Goal: Information Seeking & Learning: Learn about a topic

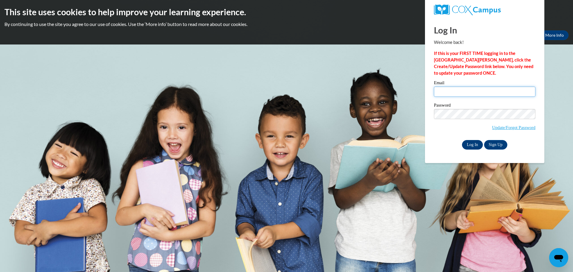
type input "jmichalowski@clintonville.k12.wi.us"
click at [470, 144] on input "Log In" at bounding box center [472, 145] width 21 height 10
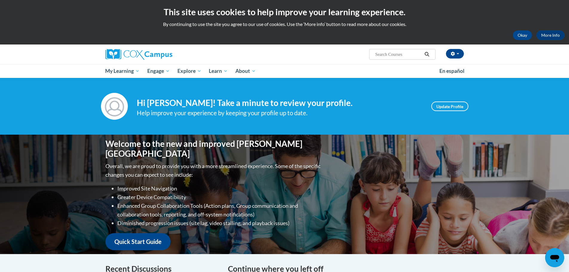
click at [377, 53] on input "Search..." at bounding box center [398, 54] width 48 height 7
type input "r"
type input "reading comprehension"
click at [427, 53] on icon "Search" at bounding box center [426, 54] width 4 height 4
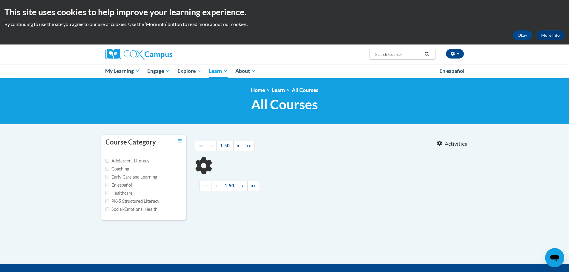
type input "reading comprehension"
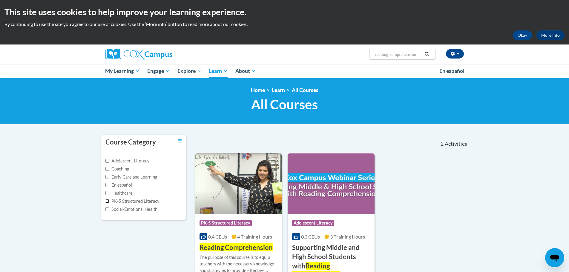
click at [107, 200] on input "PK-5 Structured Literacy" at bounding box center [107, 201] width 4 height 4
checkbox input "true"
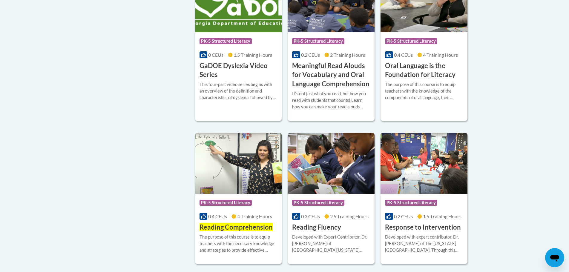
scroll to position [388, 0]
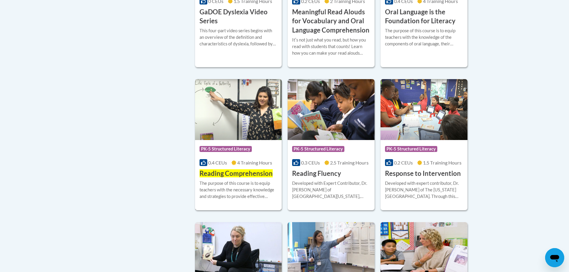
click at [220, 145] on div "Course Category: PK-5 Structured Literacy" at bounding box center [238, 149] width 78 height 13
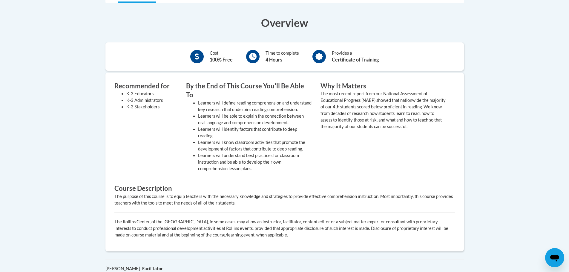
scroll to position [64, 0]
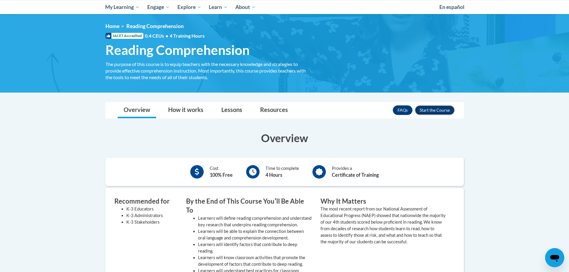
click at [441, 108] on button "Enroll" at bounding box center [435, 110] width 40 height 10
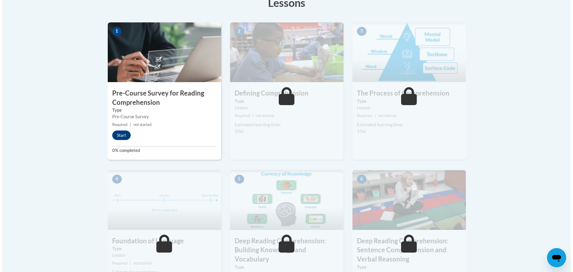
scroll to position [179, 0]
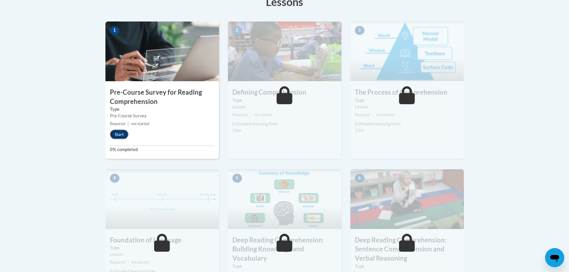
click at [119, 133] on button "Start" at bounding box center [119, 135] width 19 height 10
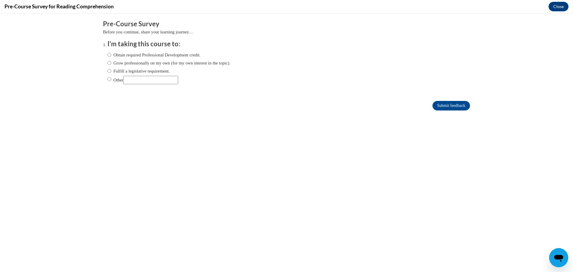
scroll to position [0, 0]
click at [107, 70] on input "Fulfill a legislative requirement." at bounding box center [109, 71] width 4 height 7
radio input "true"
click at [452, 107] on input "Submit feedback" at bounding box center [452, 106] width 38 height 10
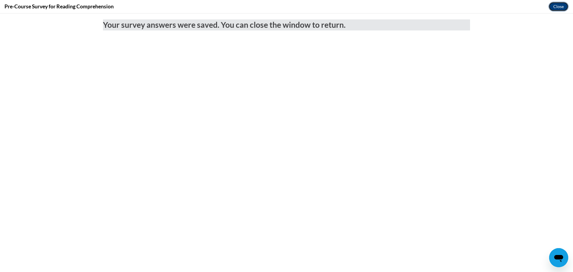
click at [556, 7] on button "Close" at bounding box center [559, 7] width 20 height 10
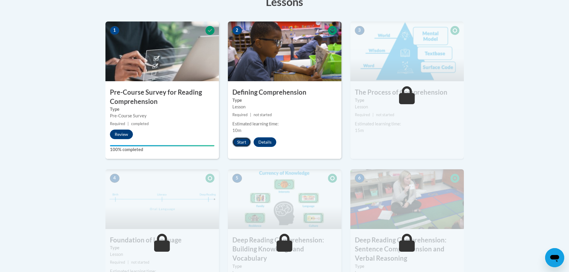
click at [237, 140] on button "Start" at bounding box center [241, 142] width 19 height 10
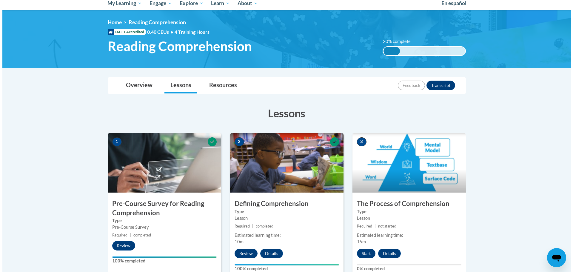
scroll to position [149, 0]
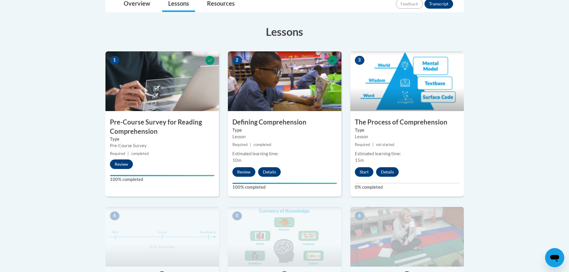
click at [363, 166] on div "3 The Process of Comprehension Type Lesson Required | not started Estimated lea…" at bounding box center [406, 123] width 113 height 145
click at [362, 170] on button "Start" at bounding box center [364, 172] width 19 height 10
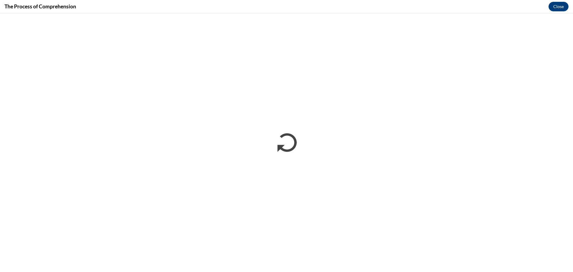
scroll to position [0, 0]
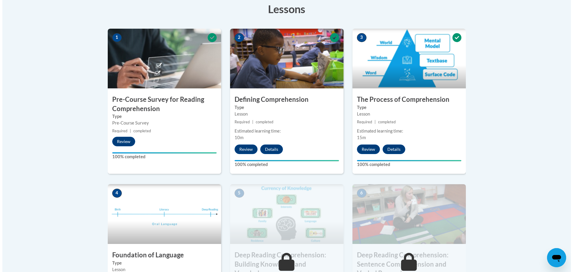
scroll to position [239, 0]
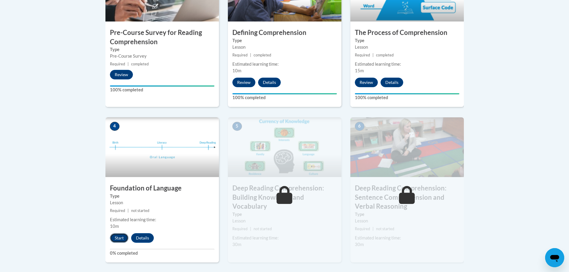
click at [119, 239] on button "Start" at bounding box center [119, 238] width 19 height 10
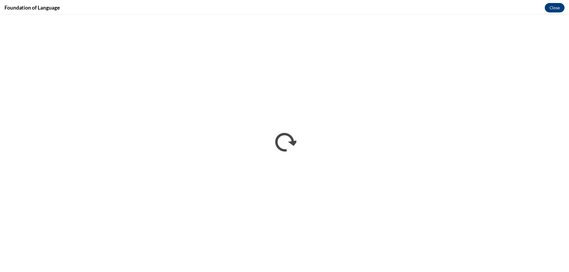
scroll to position [0, 0]
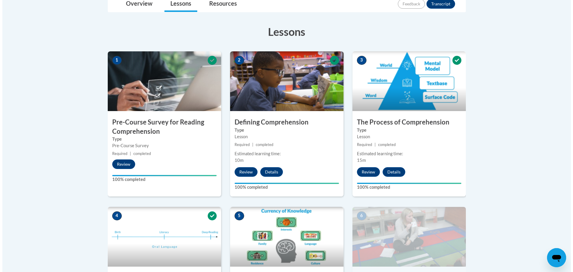
scroll to position [269, 0]
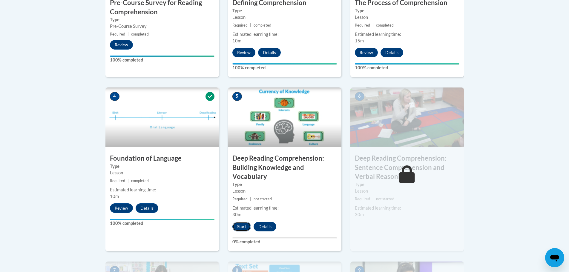
click at [241, 224] on button "Start" at bounding box center [241, 227] width 19 height 10
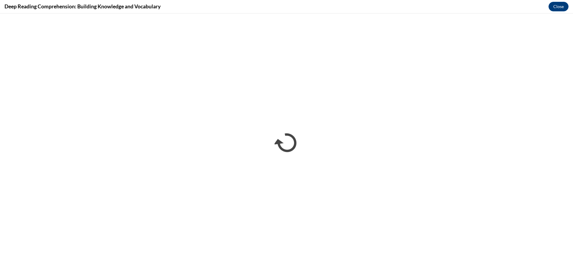
scroll to position [0, 0]
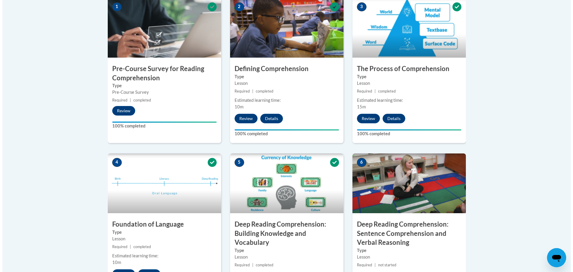
scroll to position [269, 0]
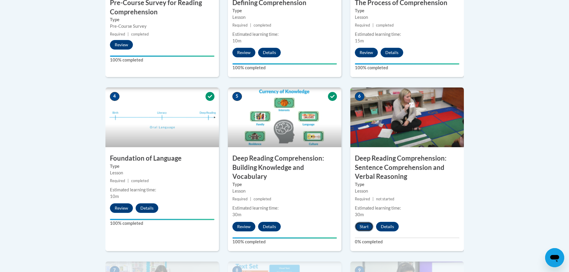
click at [360, 226] on button "Start" at bounding box center [364, 227] width 19 height 10
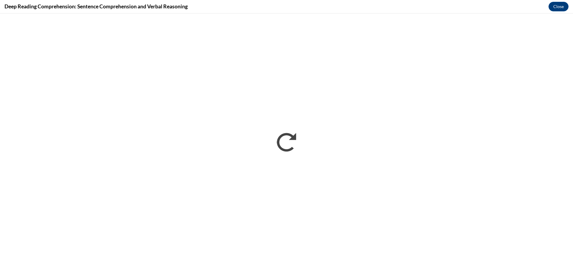
scroll to position [0, 0]
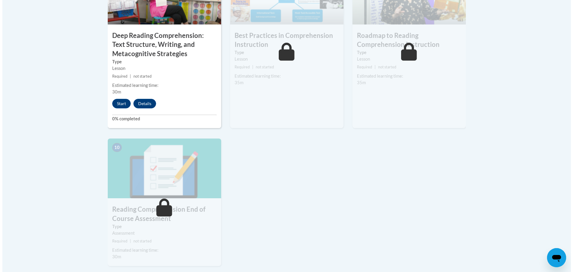
scroll to position [567, 0]
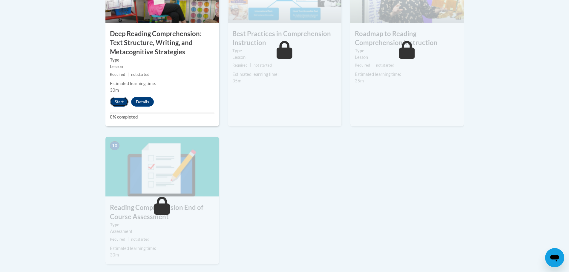
click at [118, 102] on button "Start" at bounding box center [119, 102] width 19 height 10
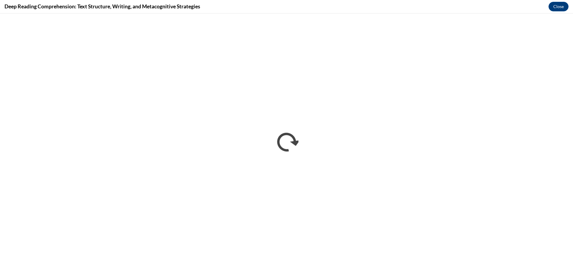
scroll to position [0, 0]
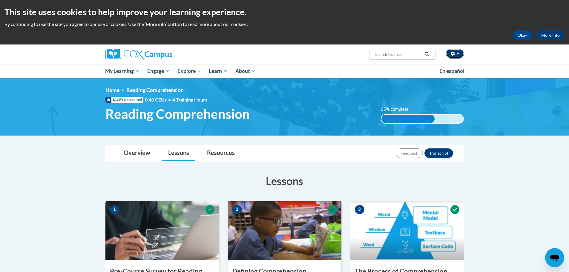
click at [458, 53] on span "button" at bounding box center [457, 53] width 2 height 1
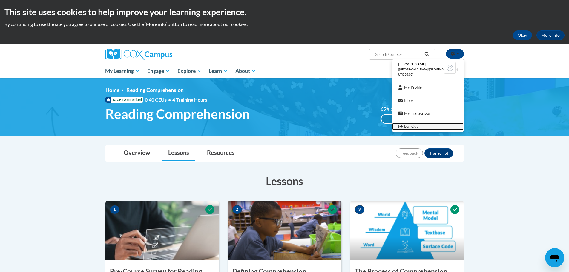
click at [420, 125] on link "Log Out" at bounding box center [427, 126] width 71 height 7
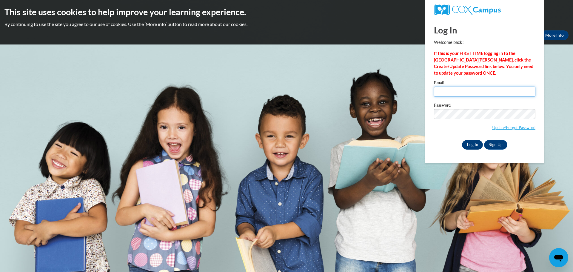
type input "jmichalowski@clintonville.k12.wi.us"
click at [472, 145] on input "Log In" at bounding box center [472, 145] width 21 height 10
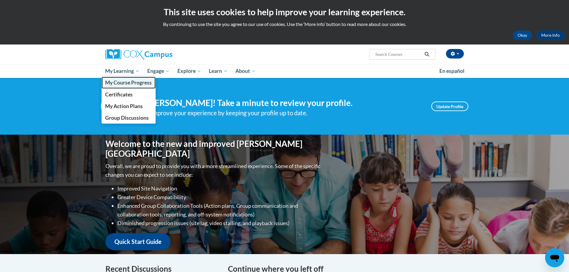
click at [125, 80] on span "My Course Progress" at bounding box center [128, 82] width 47 height 6
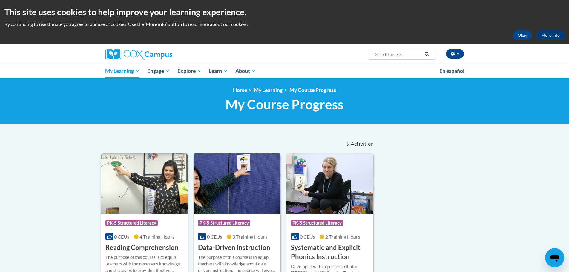
click at [376, 53] on input "Search..." at bounding box center [398, 54] width 48 height 7
type input "reading comprehension"
click at [427, 53] on icon "Search" at bounding box center [426, 54] width 4 height 4
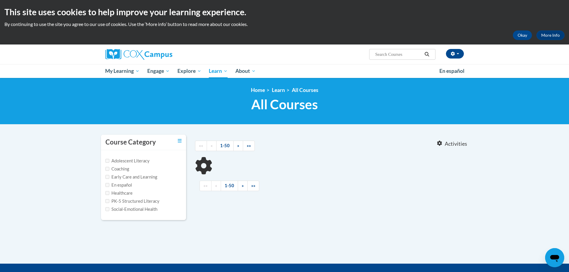
type input "reading comprehension"
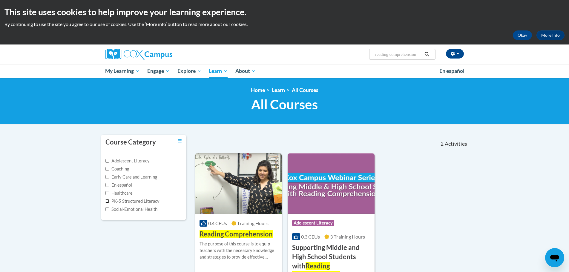
click at [109, 202] on input "PK-5 Structured Literacy" at bounding box center [107, 201] width 4 height 4
checkbox input "true"
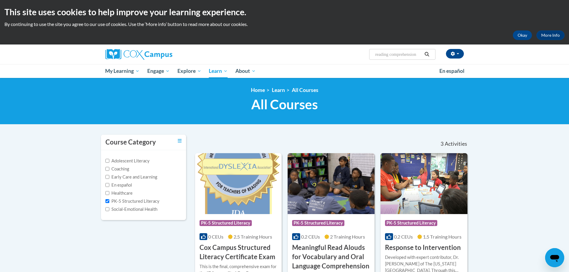
click at [427, 53] on icon "Search" at bounding box center [426, 54] width 5 height 4
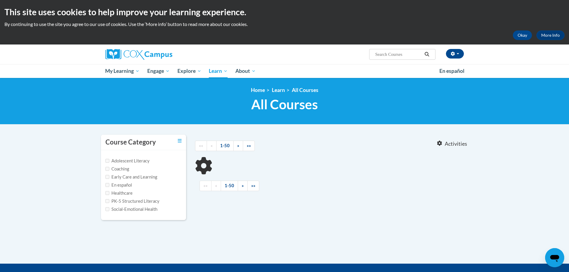
type input "reading comprehension"
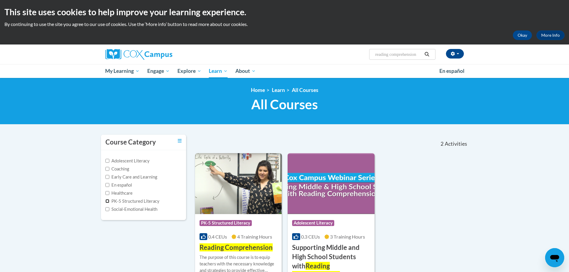
click at [107, 202] on input "PK-5 Structured Literacy" at bounding box center [107, 201] width 4 height 4
checkbox input "true"
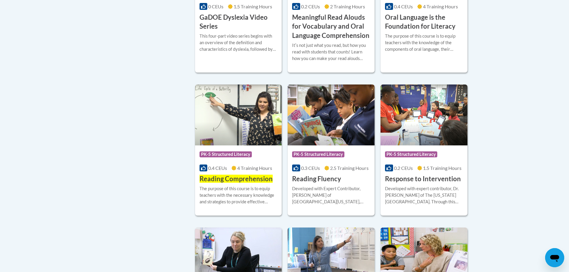
scroll to position [448, 0]
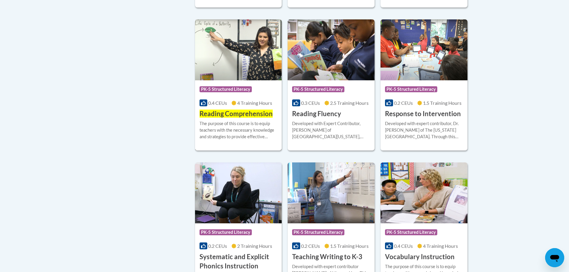
click at [240, 110] on span "Reading Comprehension" at bounding box center [235, 114] width 73 height 8
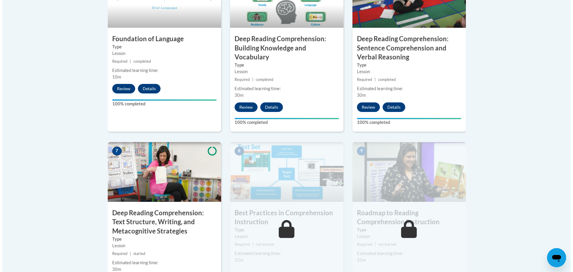
scroll to position [507, 0]
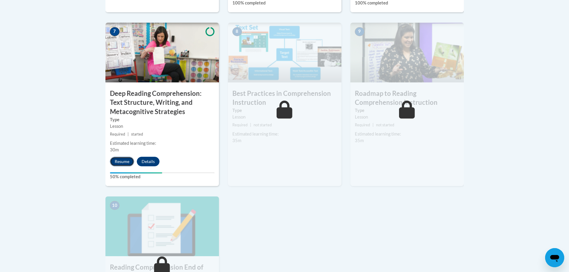
click at [116, 159] on button "Resume" at bounding box center [122, 162] width 24 height 10
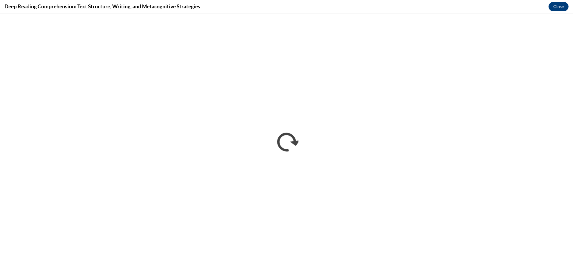
scroll to position [0, 0]
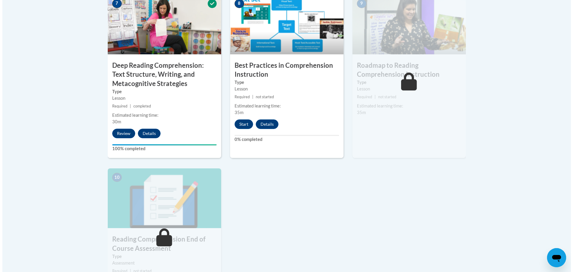
scroll to position [537, 0]
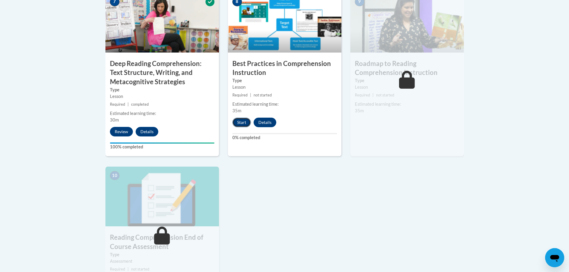
click at [242, 121] on button "Start" at bounding box center [241, 123] width 19 height 10
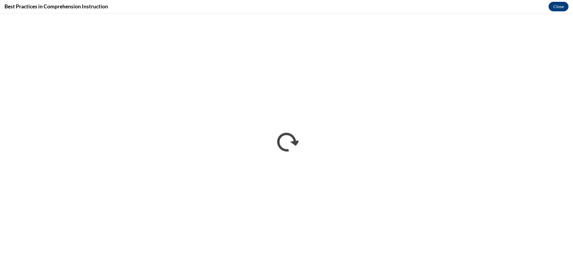
scroll to position [0, 0]
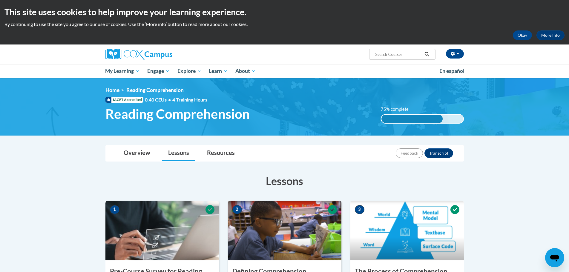
click at [427, 53] on icon "Search" at bounding box center [426, 54] width 5 height 4
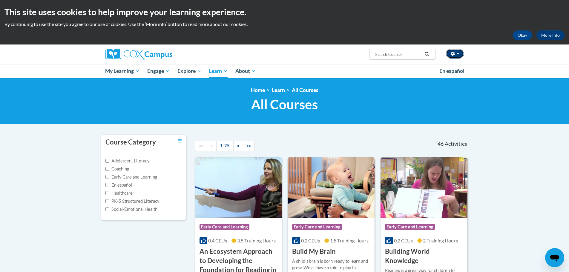
click at [458, 53] on button "button" at bounding box center [455, 54] width 18 height 10
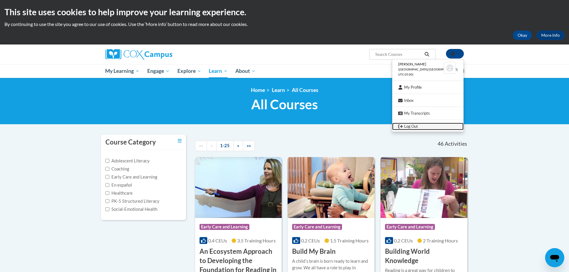
click at [420, 125] on link "Log Out" at bounding box center [427, 126] width 71 height 7
